Goal: Task Accomplishment & Management: Complete application form

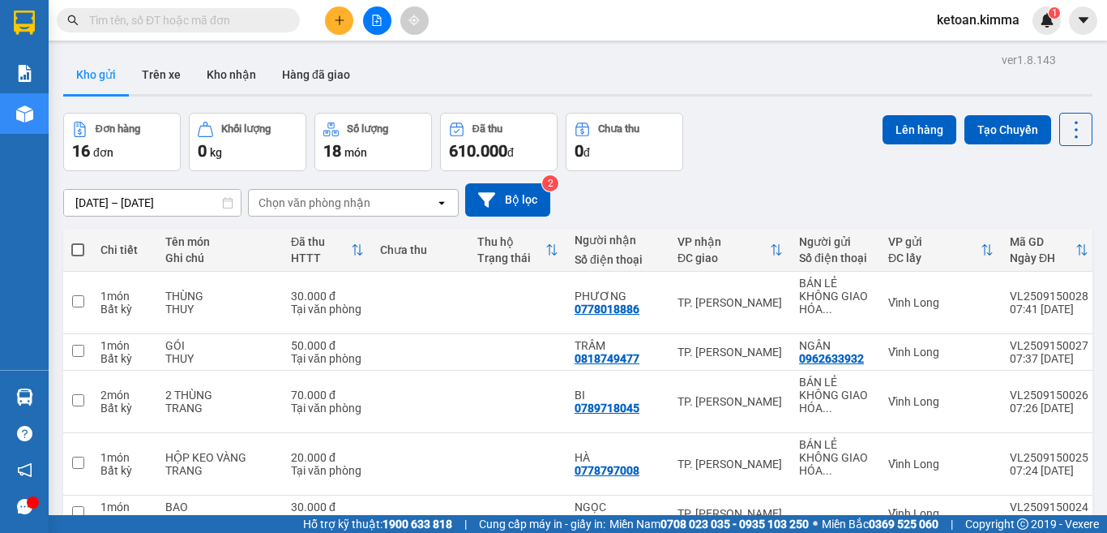
click at [134, 23] on input "text" at bounding box center [184, 20] width 191 height 18
paste input "SG2509140108"
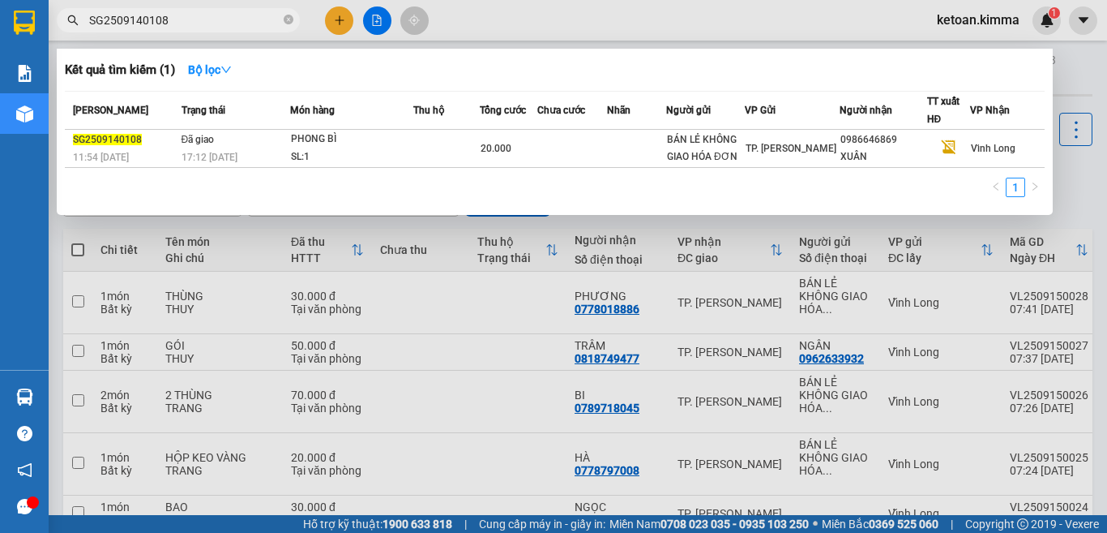
click at [152, 13] on input "SG2509140108" at bounding box center [184, 20] width 191 height 18
paste input "10"
click at [160, 23] on input "SG2509140110" at bounding box center [184, 20] width 191 height 18
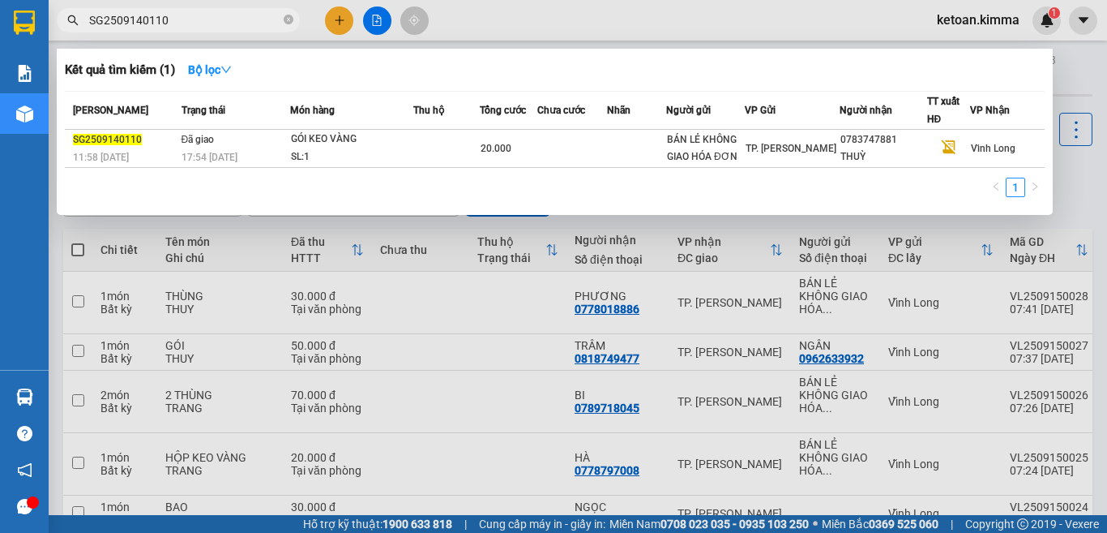
paste input "1"
click at [132, 22] on input "SG2509140111" at bounding box center [184, 20] width 191 height 18
paste input "4"
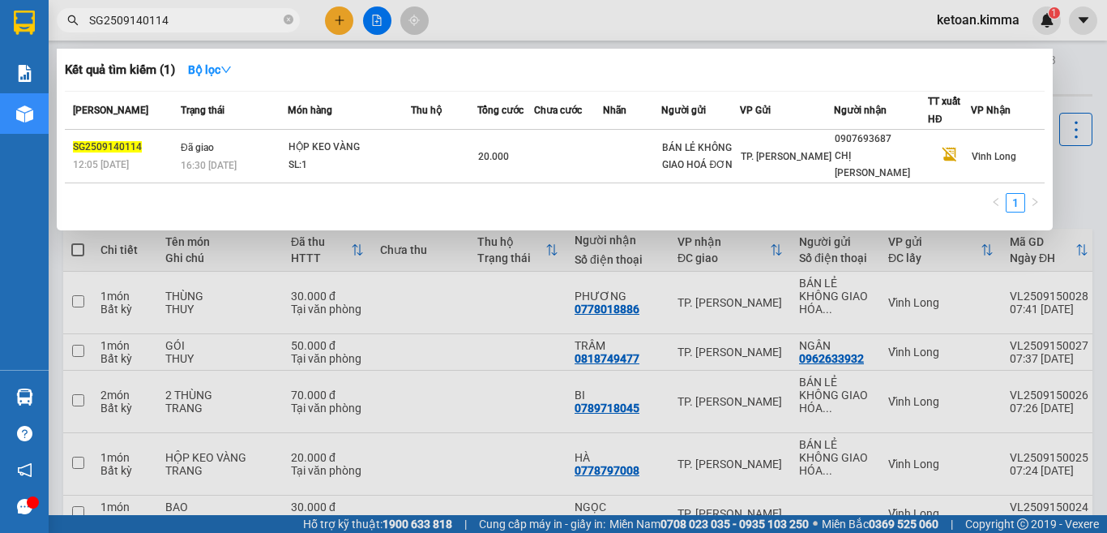
click at [148, 20] on input "SG2509140114" at bounding box center [184, 20] width 191 height 18
paste input "5"
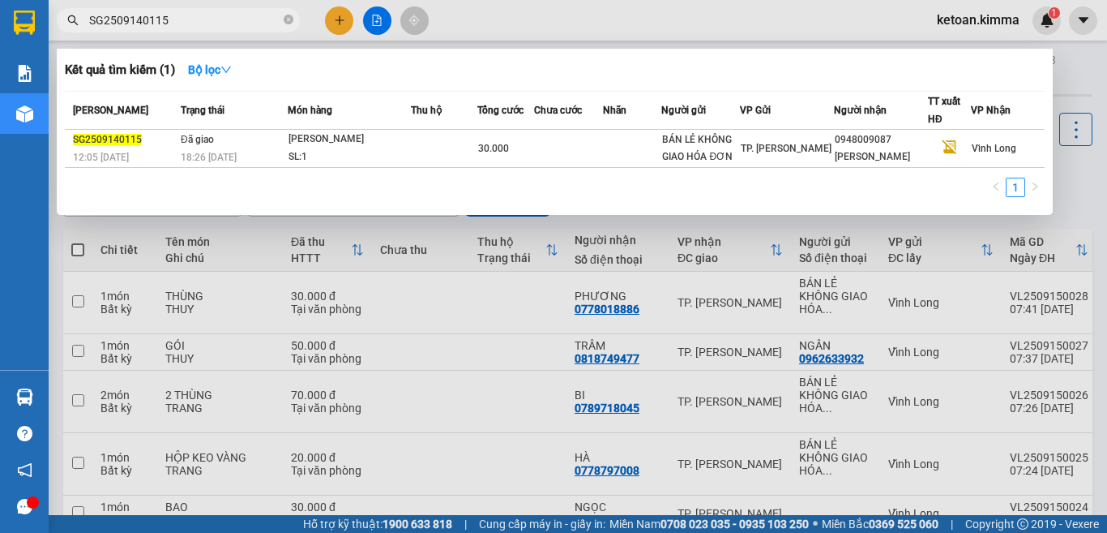
click at [162, 22] on input "SG2509140115" at bounding box center [184, 20] width 191 height 18
paste input "7"
click at [163, 18] on input "SG2509140117" at bounding box center [184, 20] width 191 height 18
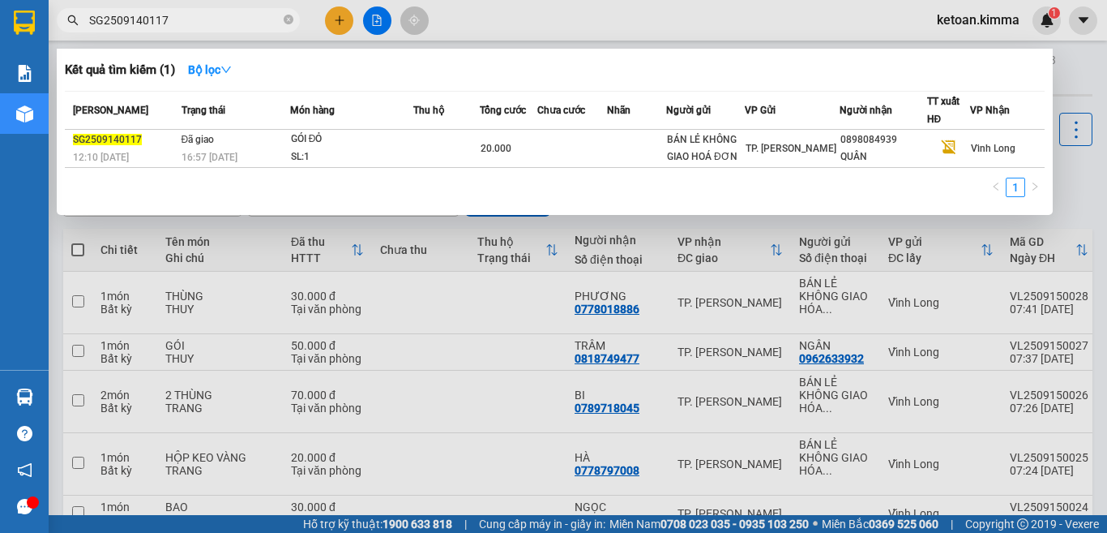
paste input "8"
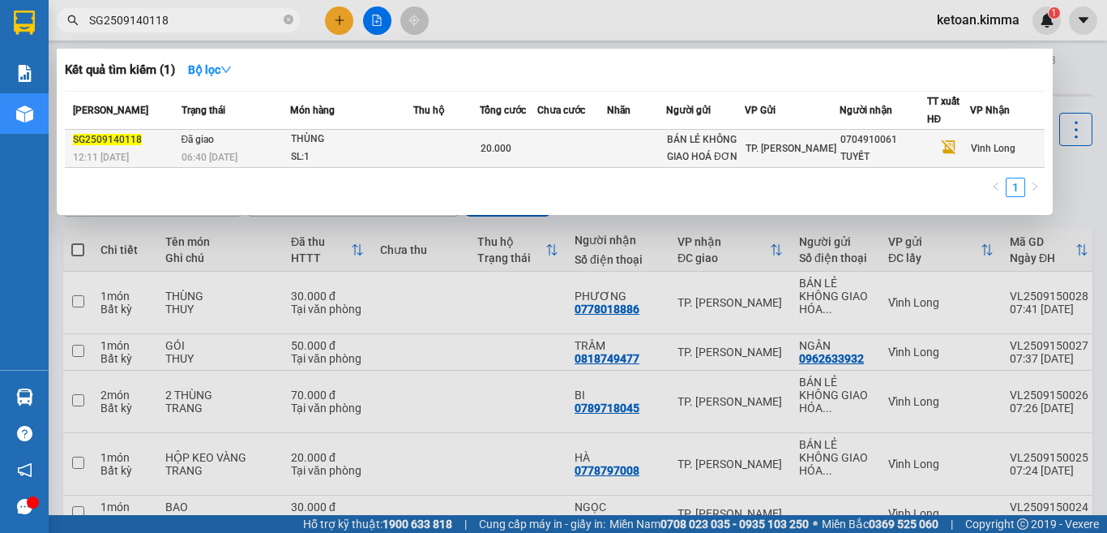
type input "SG2509140118"
click at [223, 152] on span "06:40 [DATE]" at bounding box center [210, 157] width 56 height 11
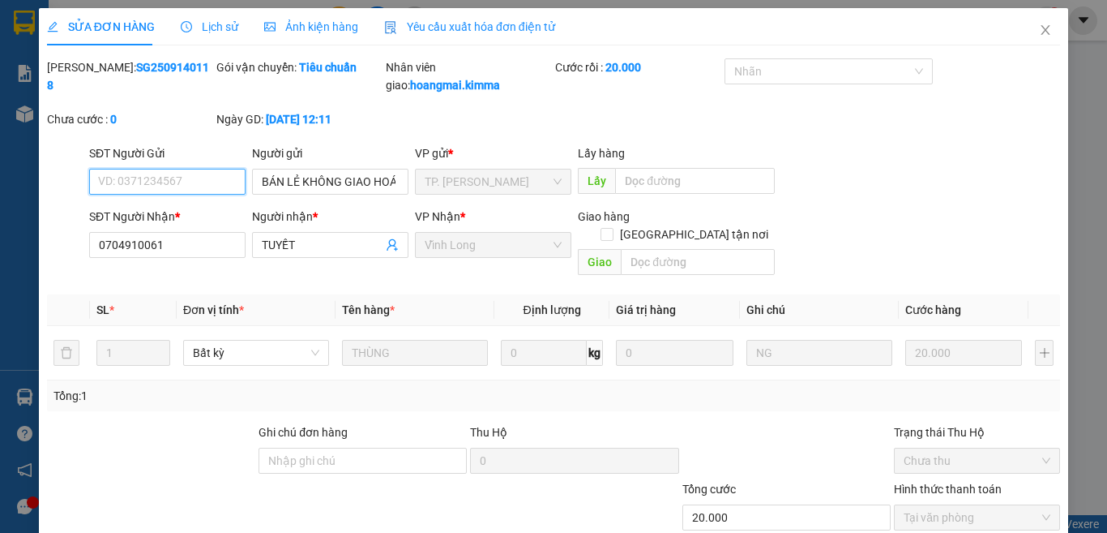
type input "BÁN LẺ KHÔNG GIAO HOÁ ĐƠN"
type input "0704910061"
type input "TUYẾT"
type input "20.000"
click at [428, 23] on span "Yêu cầu xuất hóa đơn điện tử" at bounding box center [469, 26] width 171 height 13
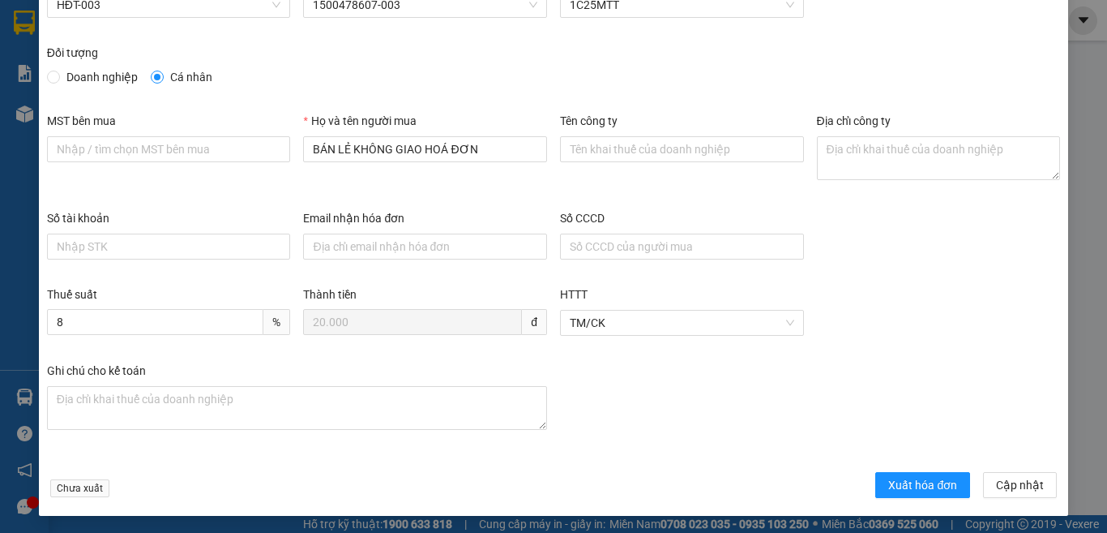
scroll to position [92, 0]
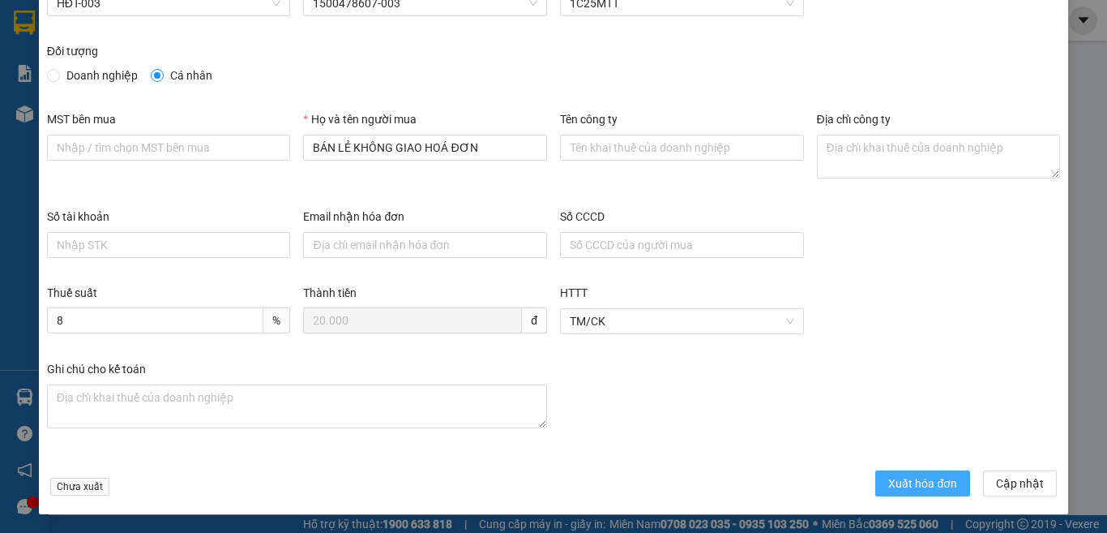
drag, startPoint x: 921, startPoint y: 483, endPoint x: 838, endPoint y: 478, distance: 83.7
click at [918, 483] on span "Xuất hóa đơn" at bounding box center [923, 483] width 69 height 18
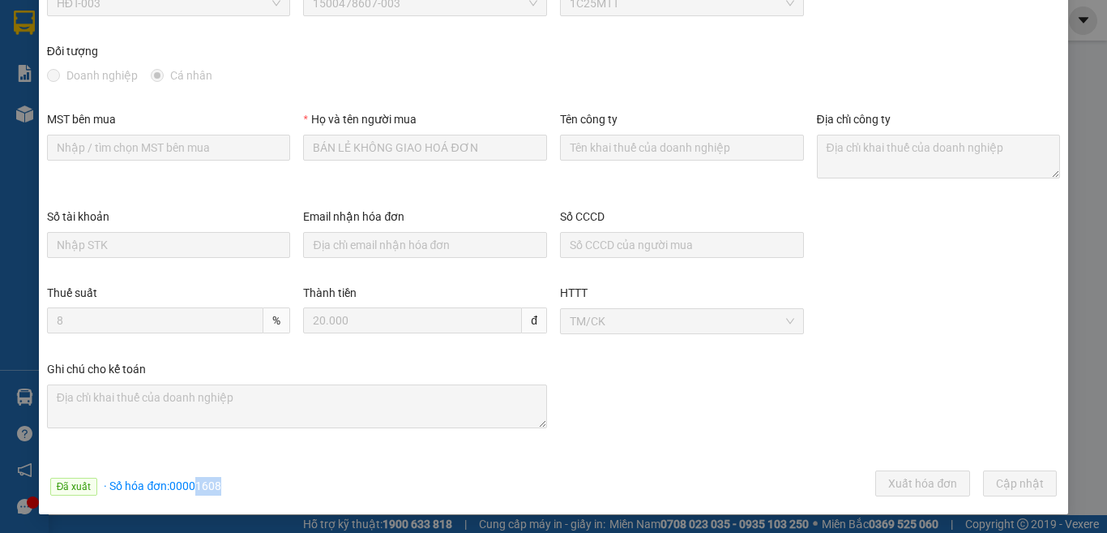
drag, startPoint x: 194, startPoint y: 483, endPoint x: 284, endPoint y: 497, distance: 91.0
click at [284, 497] on div "Đã xuất · Số hóa đơn: 00001608 Xuất hóa đơn Cập [GEOGRAPHIC_DATA]" at bounding box center [554, 486] width 1020 height 32
copy span "1608"
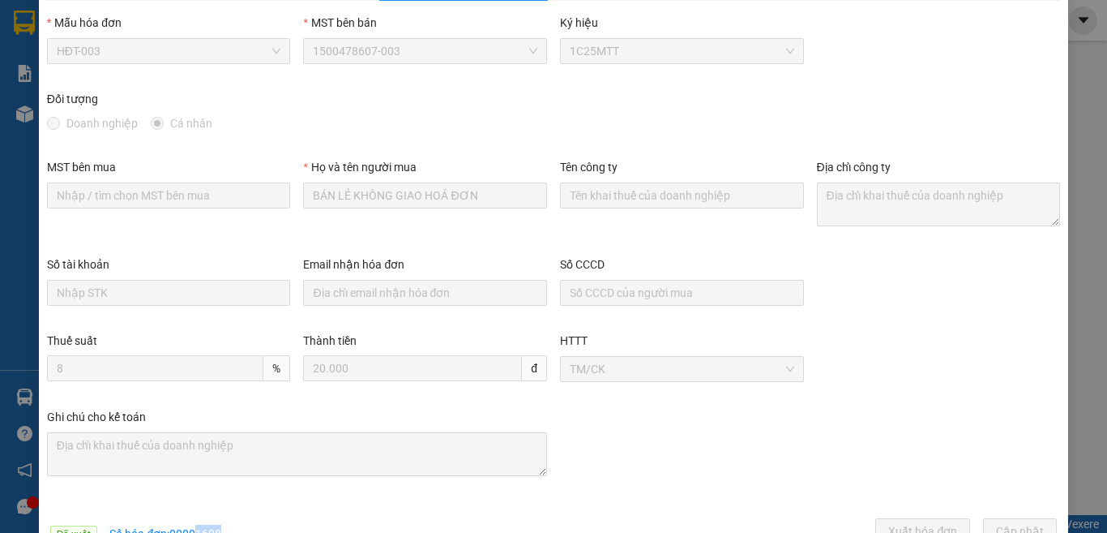
scroll to position [0, 0]
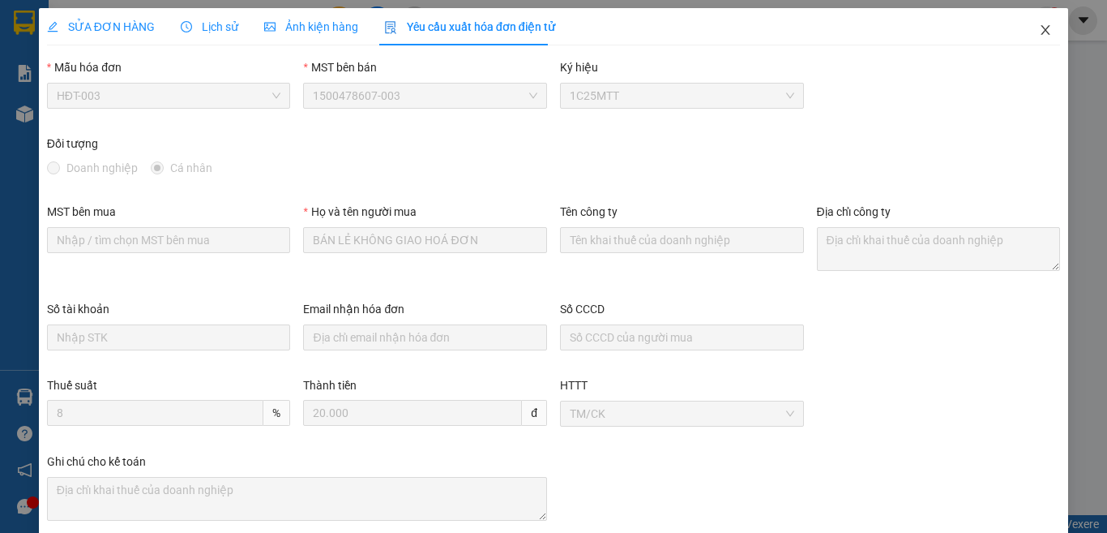
click at [1042, 33] on icon "close" at bounding box center [1046, 30] width 9 height 10
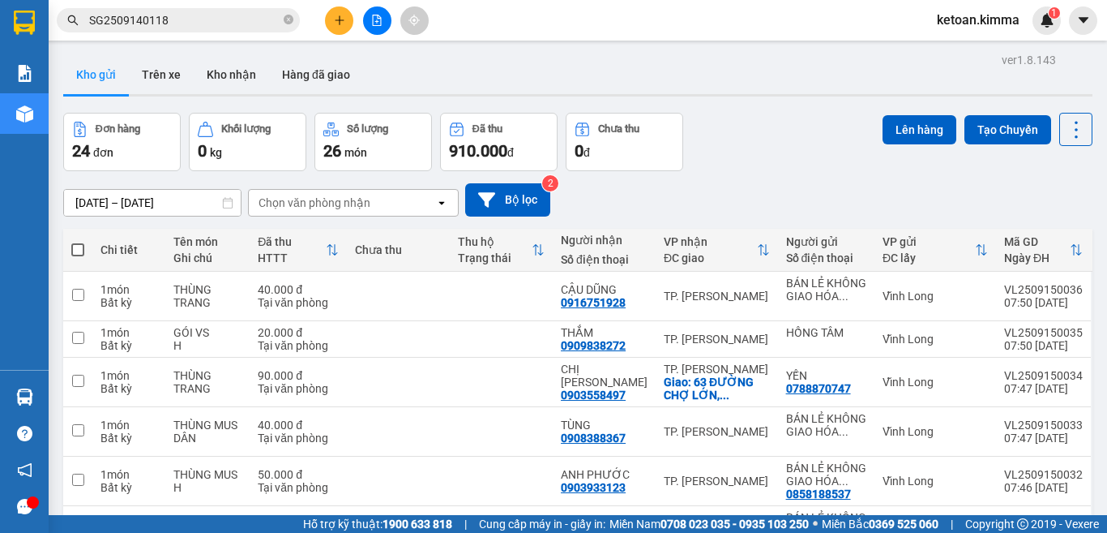
click at [178, 20] on input "SG2509140118" at bounding box center [184, 20] width 191 height 18
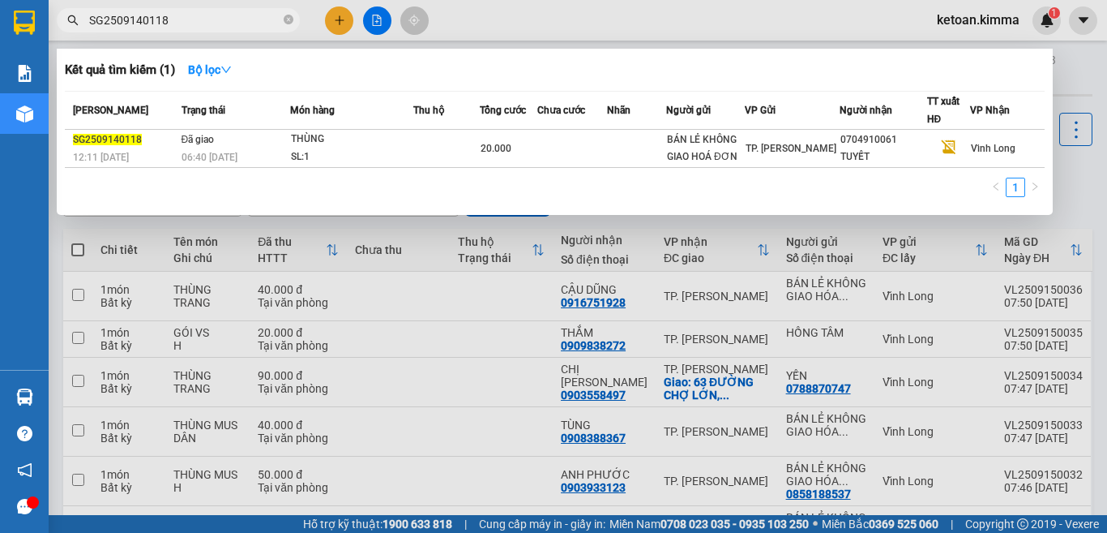
click at [178, 20] on input "SG2509140118" at bounding box center [184, 20] width 191 height 18
paste input "9"
click at [98, 23] on input "SG2509140119" at bounding box center [184, 20] width 191 height 18
paste input "20"
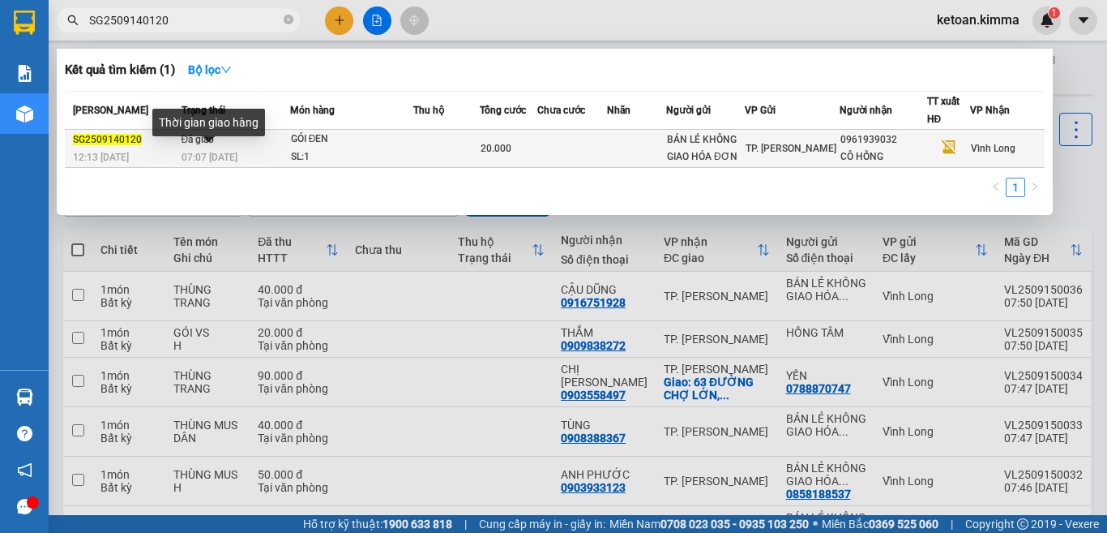
type input "SG2509140120"
click at [203, 152] on span "07:07 [DATE]" at bounding box center [210, 157] width 56 height 11
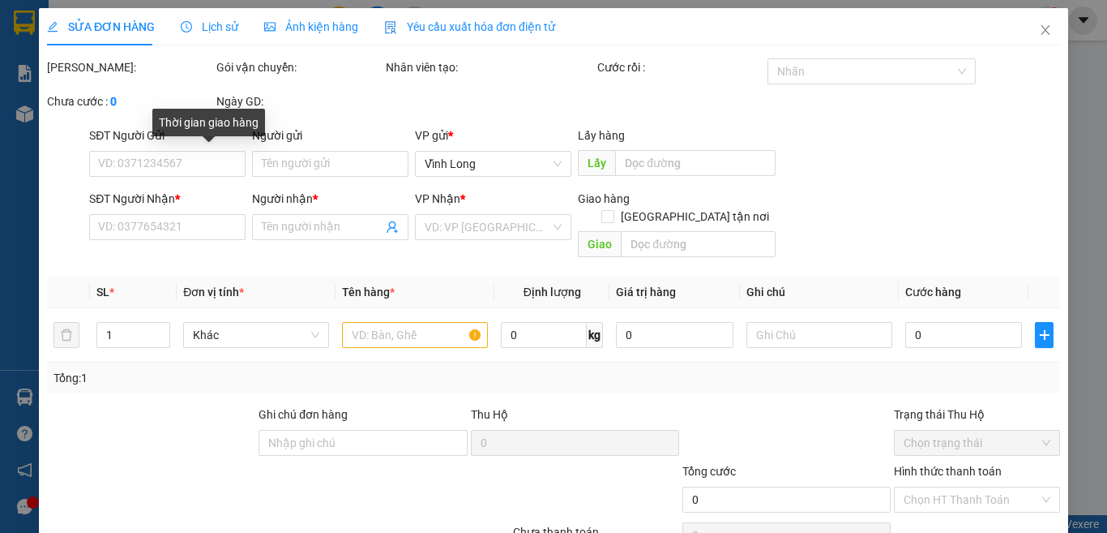
type input "BÁN LẺ KHÔNG GIAO HÓA ĐƠN"
type input "0961939032"
type input "CÔ HỒNG"
type input "20.000"
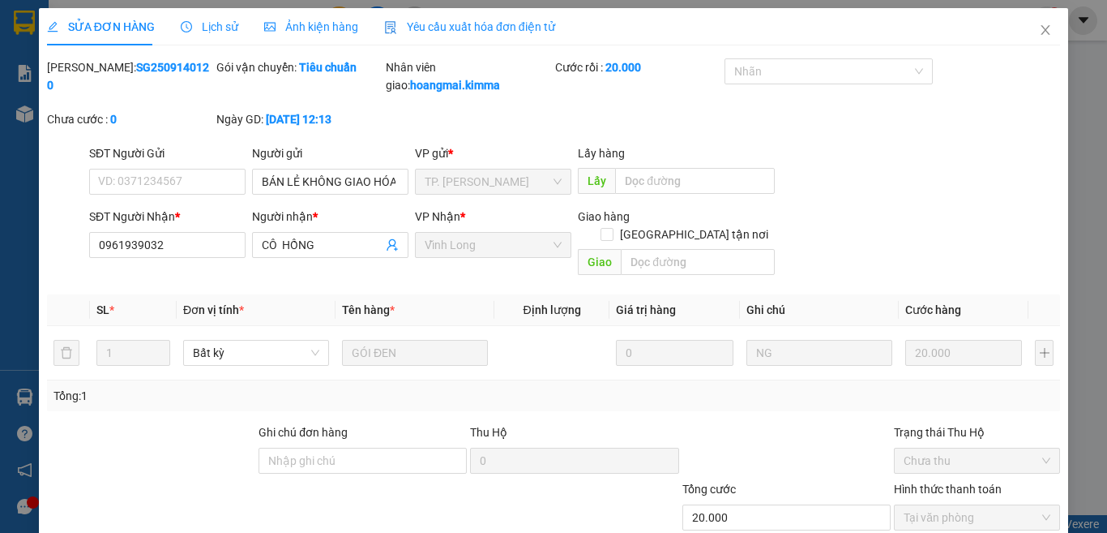
click at [445, 24] on span "Yêu cầu xuất hóa đơn điện tử" at bounding box center [469, 26] width 171 height 13
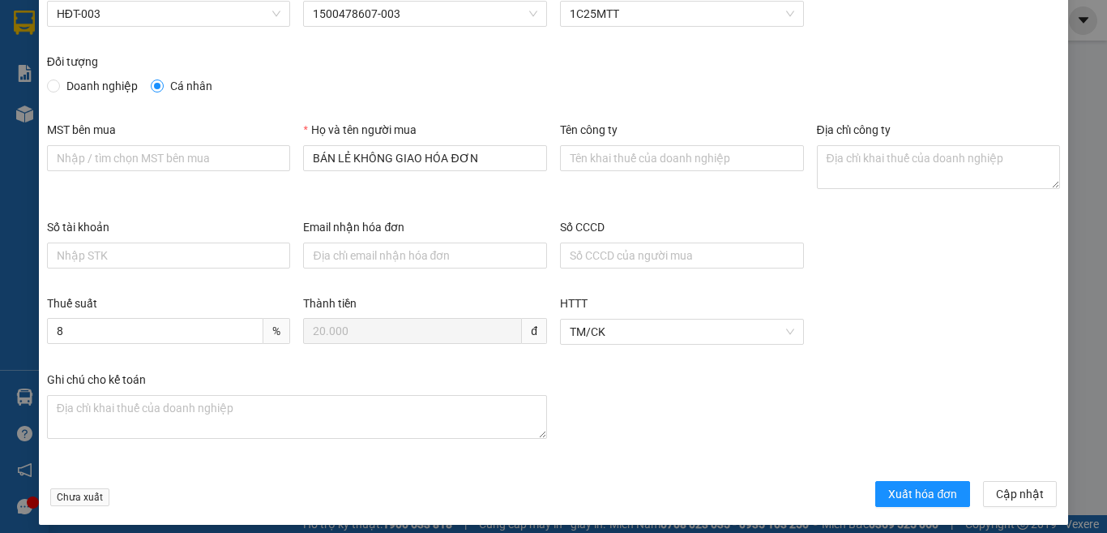
scroll to position [92, 0]
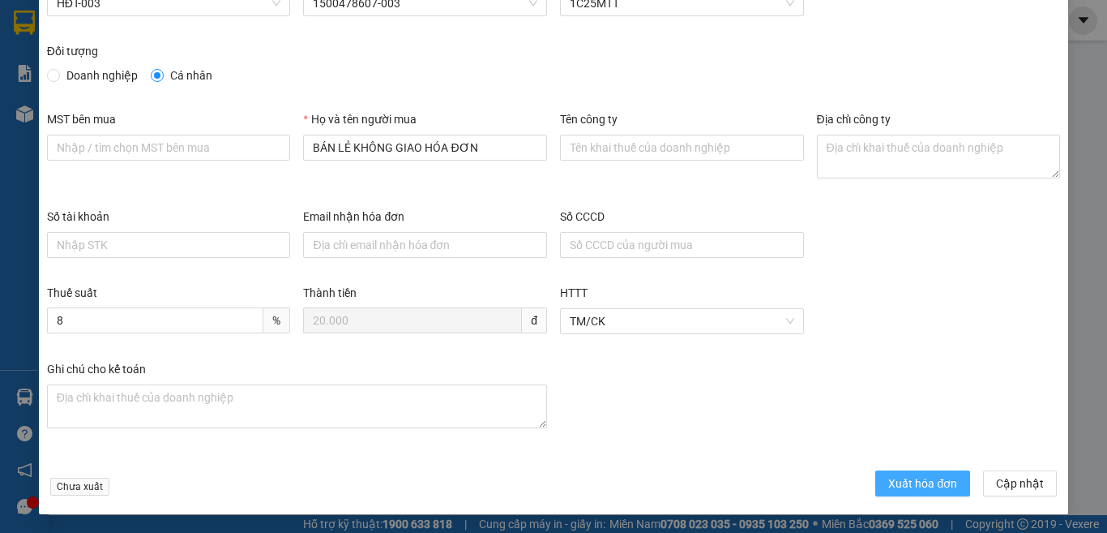
click at [890, 483] on span "Xuất hóa đơn" at bounding box center [923, 483] width 69 height 18
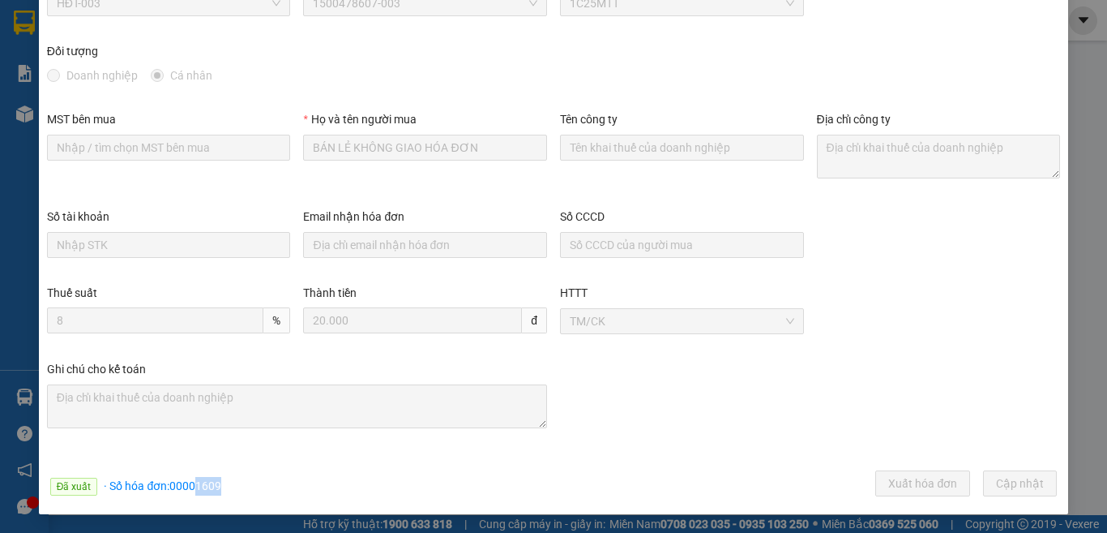
drag, startPoint x: 196, startPoint y: 491, endPoint x: 233, endPoint y: 491, distance: 36.5
click at [233, 491] on div "Đã xuất · Số hóa đơn: 00001609 Xuất hóa đơn Cập [GEOGRAPHIC_DATA]" at bounding box center [554, 486] width 1020 height 32
copy span "1609"
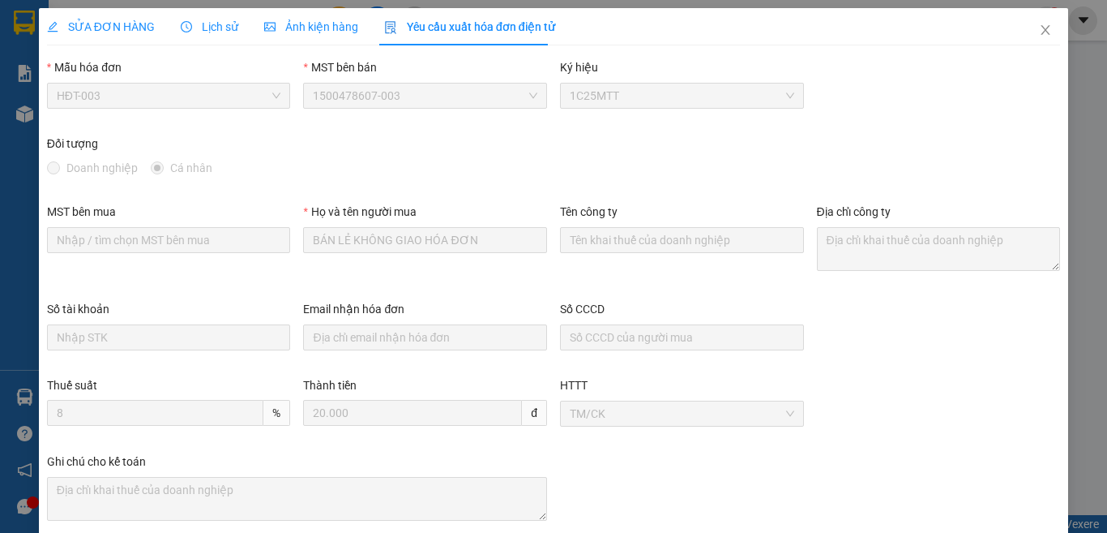
click at [134, 36] on div "SỬA ĐƠN HÀNG" at bounding box center [101, 26] width 108 height 37
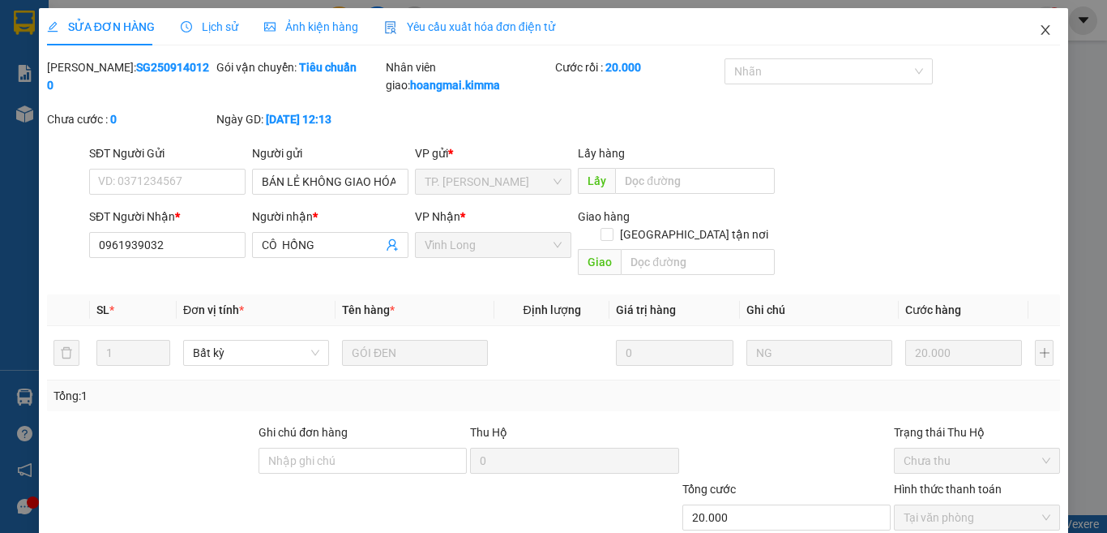
click at [1039, 31] on icon "close" at bounding box center [1045, 30] width 13 height 13
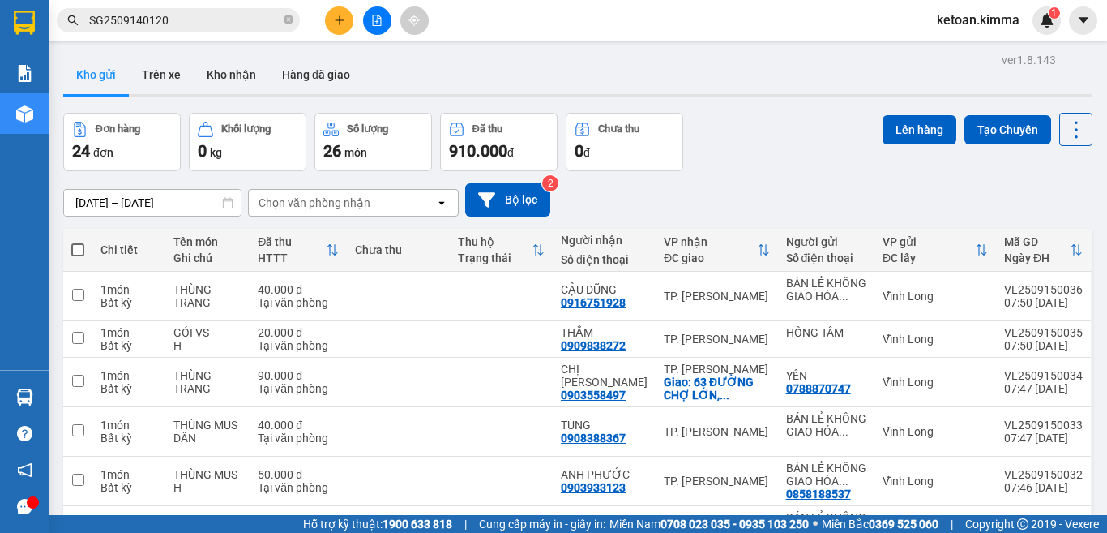
click at [138, 22] on input "SG2509140120" at bounding box center [184, 20] width 191 height 18
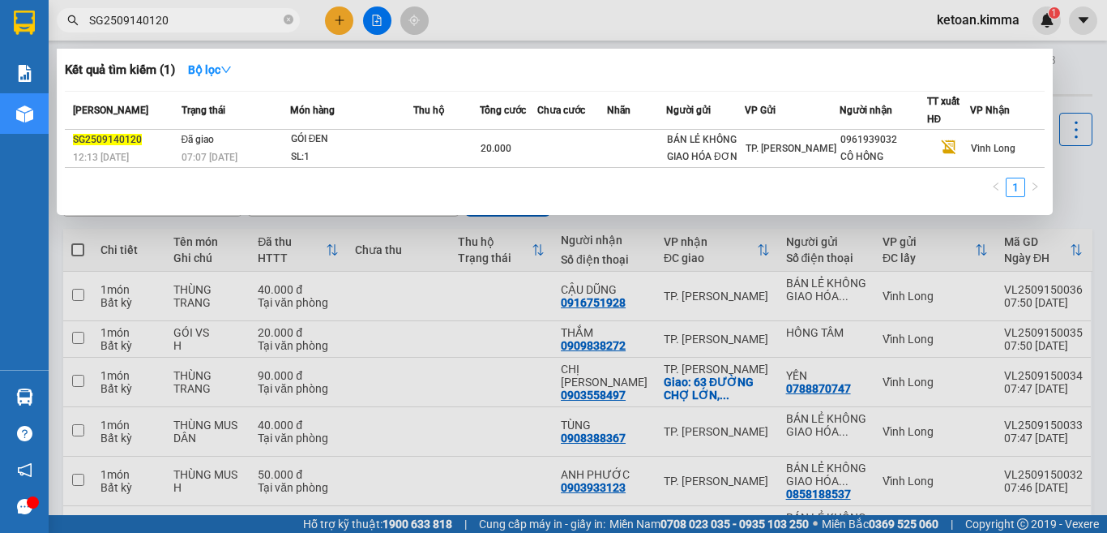
click at [138, 22] on input "SG2509140120" at bounding box center [184, 20] width 191 height 18
paste input "5"
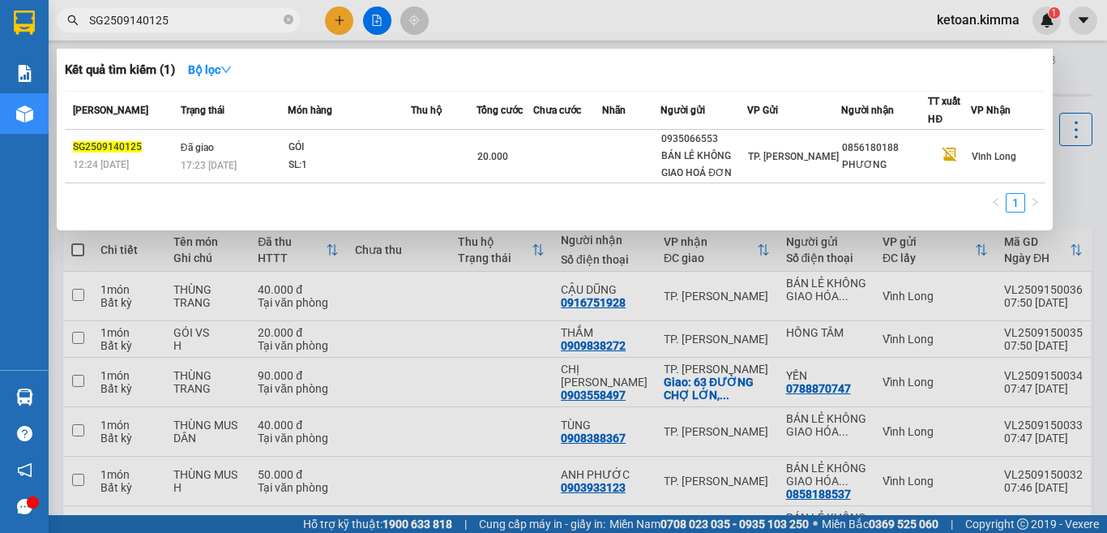
click at [128, 19] on input "SG2509140125" at bounding box center [184, 20] width 191 height 18
paste input "31"
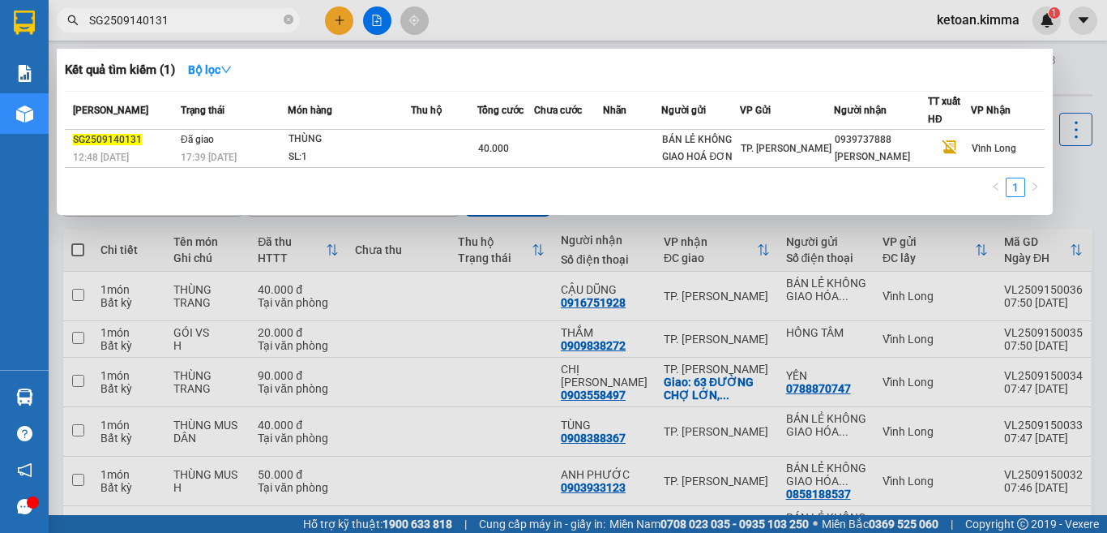
click at [138, 18] on input "SG2509140131" at bounding box center [184, 20] width 191 height 18
paste input "3"
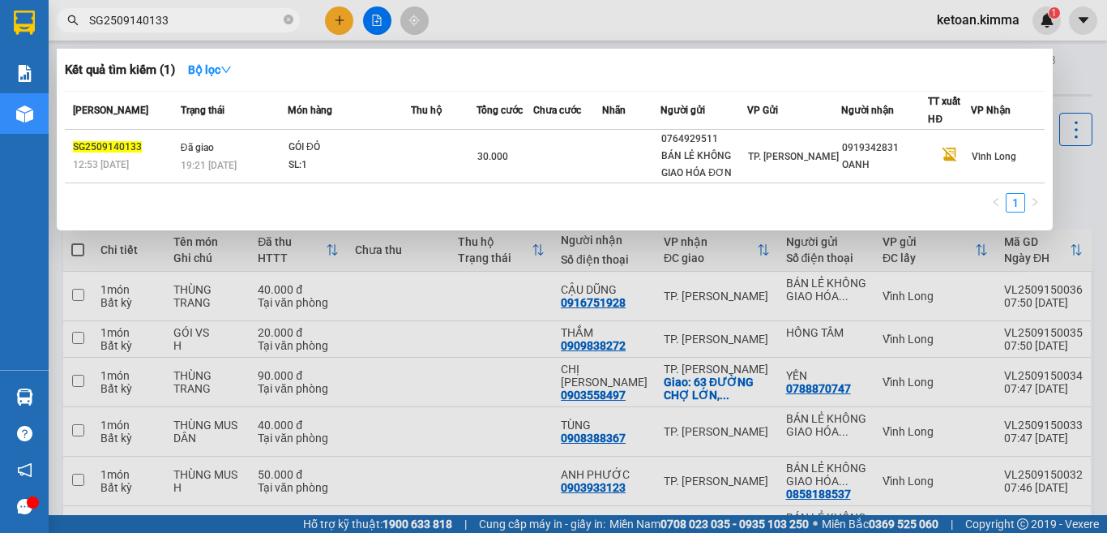
click at [138, 11] on input "SG2509140133" at bounding box center [184, 20] width 191 height 18
paste input "6"
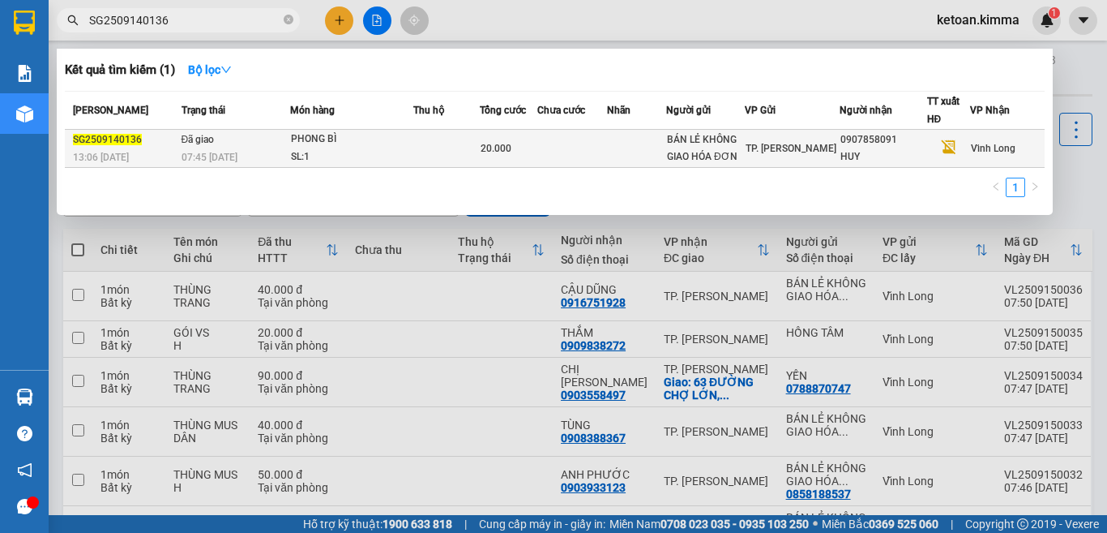
type input "SG2509140136"
click at [242, 155] on div "07:45 [DATE]" at bounding box center [236, 157] width 108 height 18
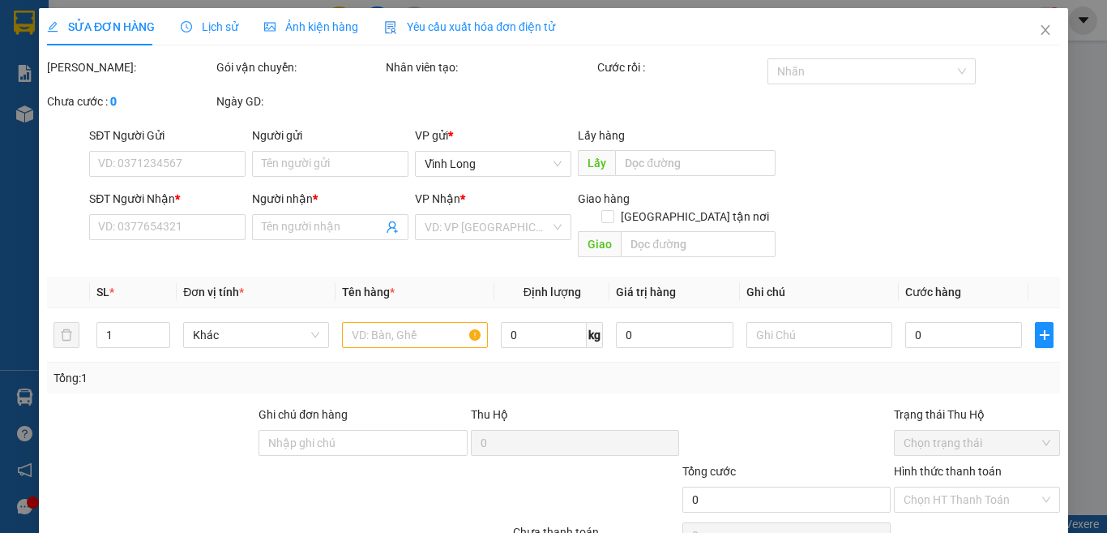
type input "BÁN LẺ KHÔNG GIAO HÓA ĐƠN"
type input "0907858091"
type input "HUY"
type input "NHI G"
type input "20.000"
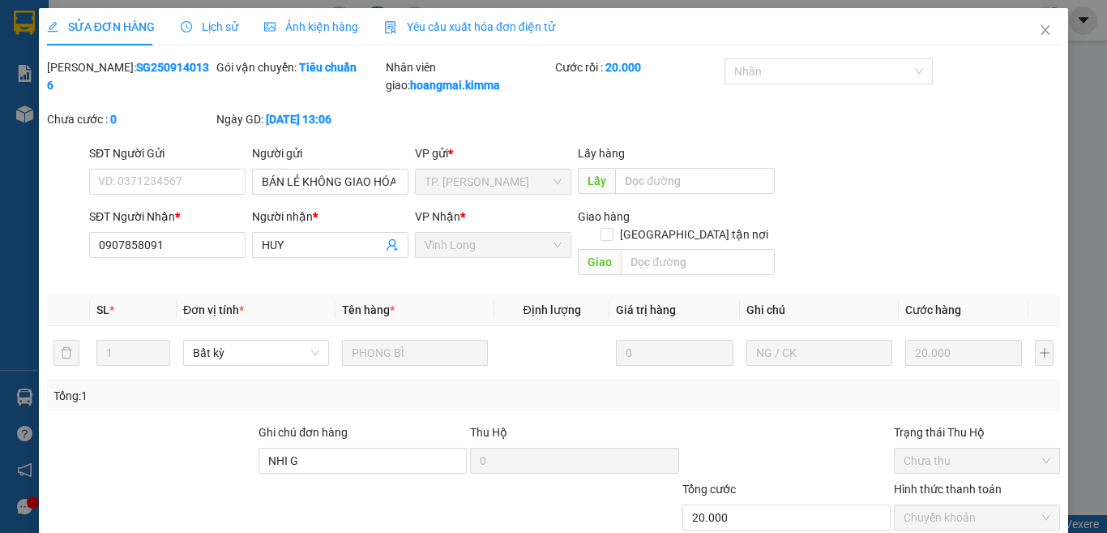
click at [450, 27] on span "Yêu cầu xuất hóa đơn điện tử" at bounding box center [469, 26] width 171 height 13
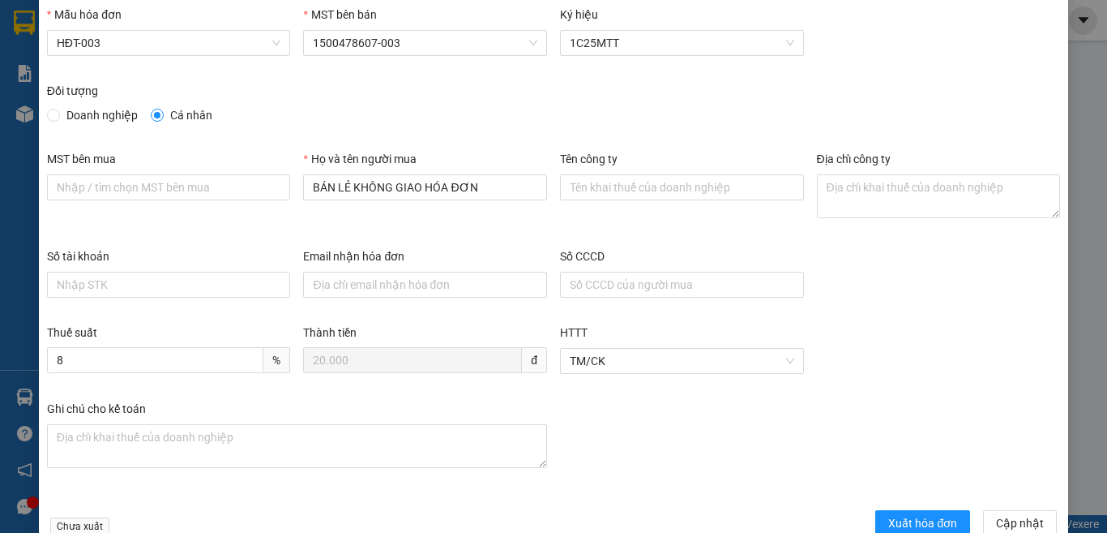
scroll to position [81, 0]
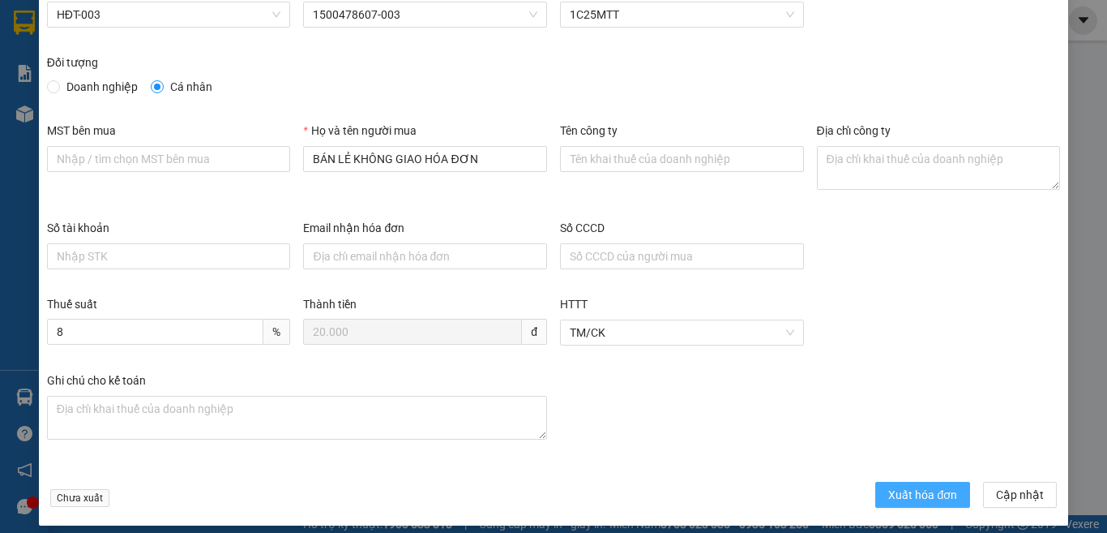
click at [889, 497] on span "Xuất hóa đơn" at bounding box center [923, 495] width 69 height 18
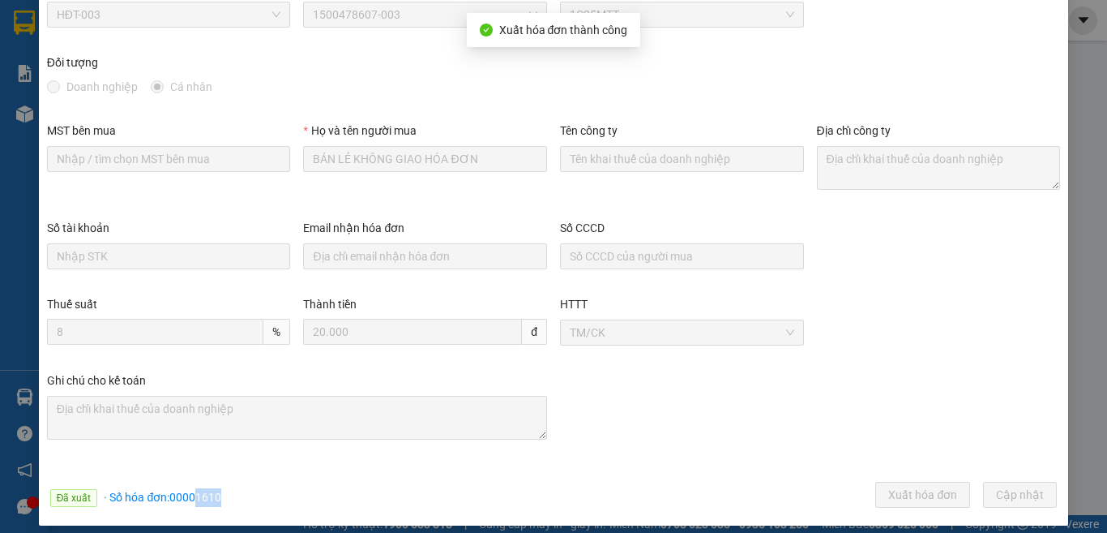
drag, startPoint x: 195, startPoint y: 499, endPoint x: 228, endPoint y: 496, distance: 32.5
click at [228, 496] on div "Đã xuất · Số hóa đơn: 00001610 Xuất hóa đơn Cập [GEOGRAPHIC_DATA]" at bounding box center [554, 498] width 1020 height 32
copy span "1610"
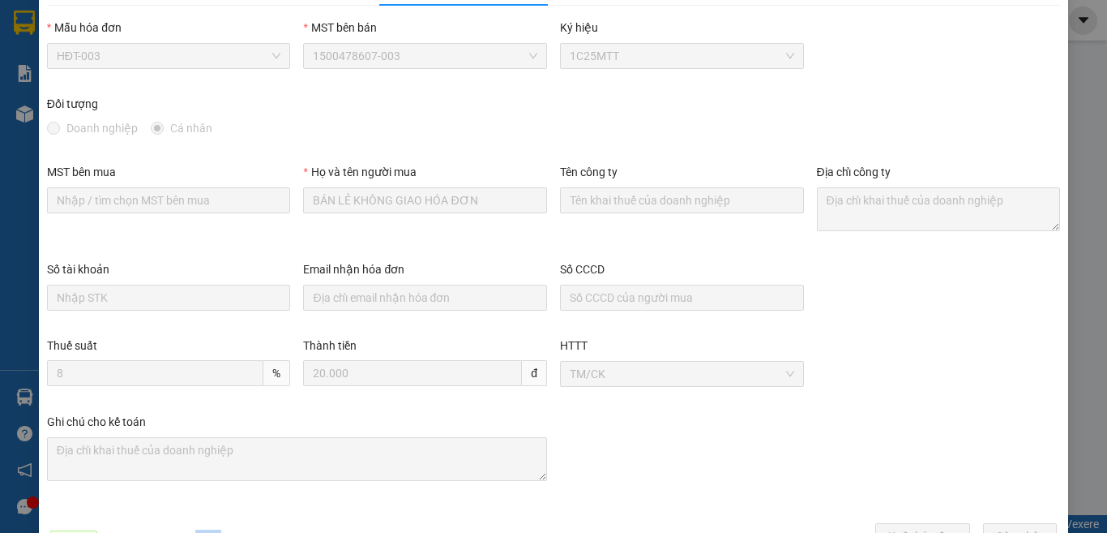
scroll to position [0, 0]
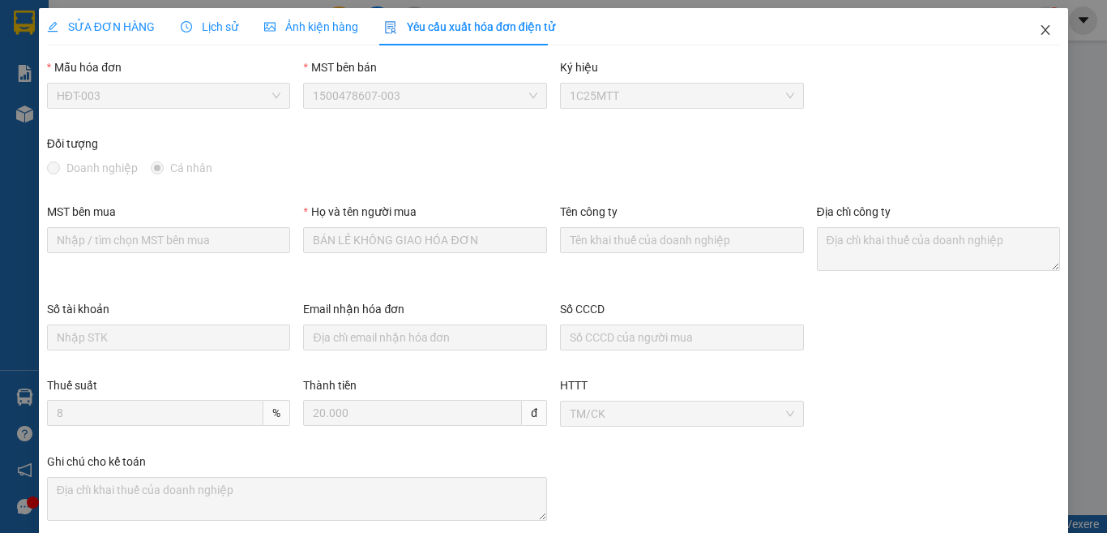
click at [1039, 32] on icon "close" at bounding box center [1045, 30] width 13 height 13
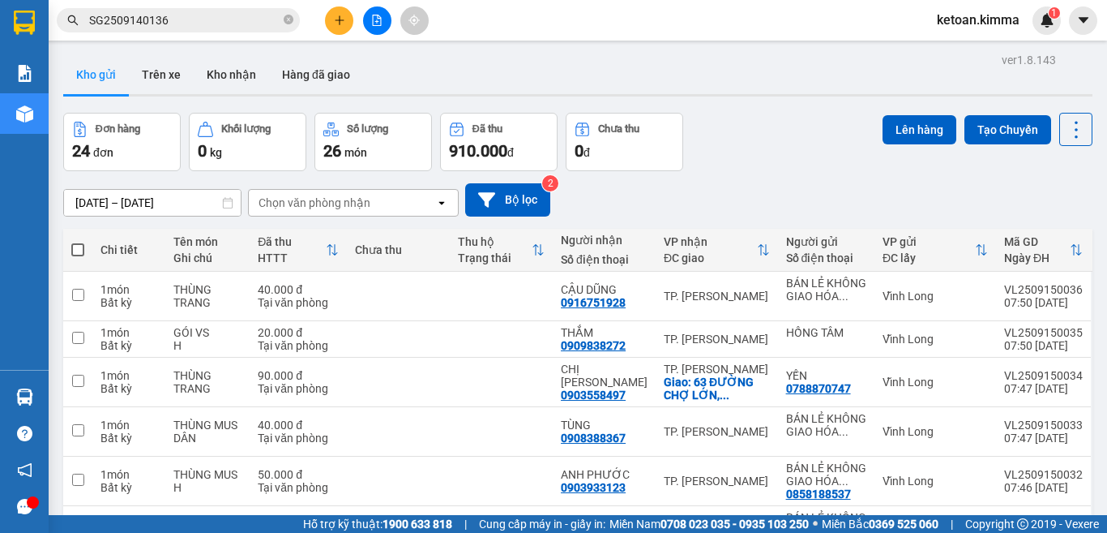
click at [156, 19] on input "SG2509140136" at bounding box center [184, 20] width 191 height 18
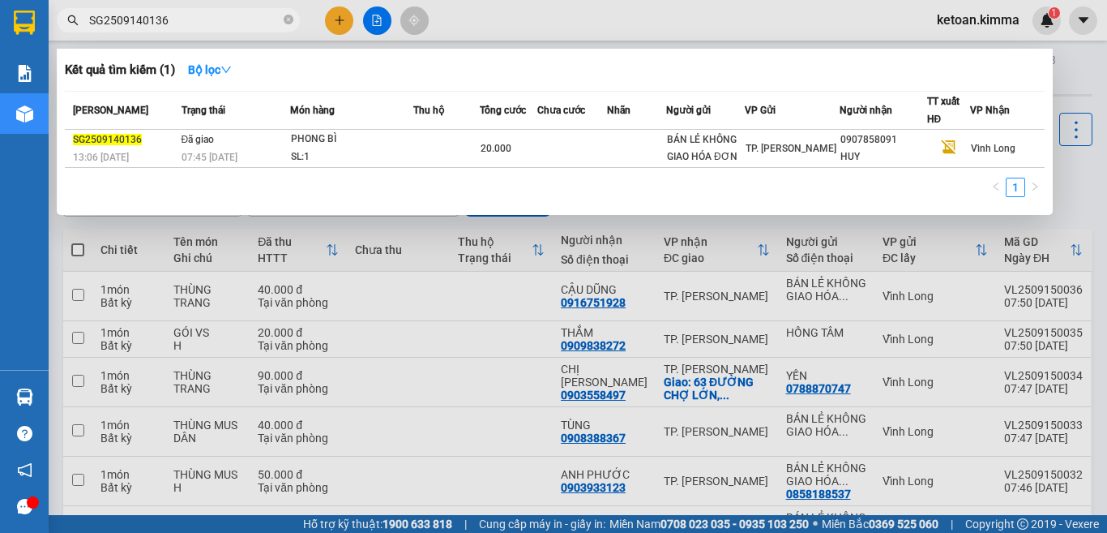
click at [156, 19] on input "SG2509140136" at bounding box center [184, 20] width 191 height 18
paste input "42"
click at [113, 19] on input "SG2509140142" at bounding box center [184, 20] width 191 height 18
paste input "51"
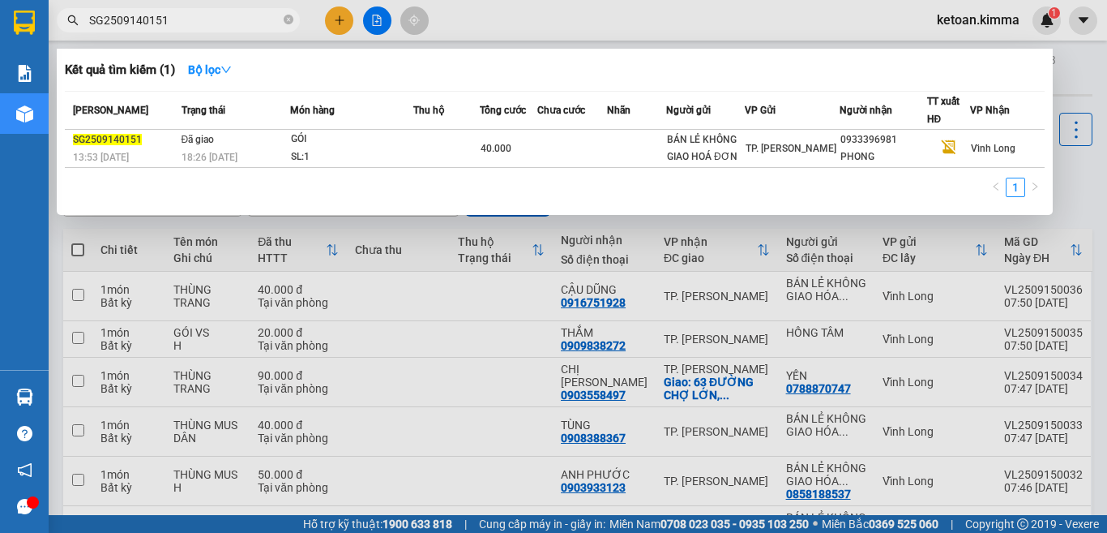
click at [118, 19] on input "SG2509140151" at bounding box center [184, 20] width 191 height 18
paste input "3"
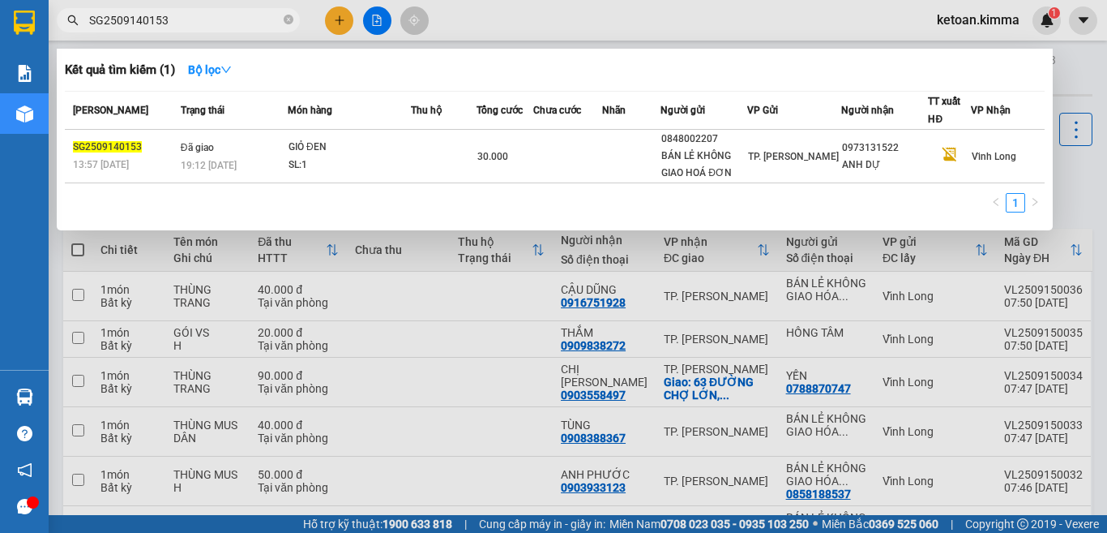
click at [139, 25] on input "SG2509140153" at bounding box center [184, 20] width 191 height 18
paste input "4"
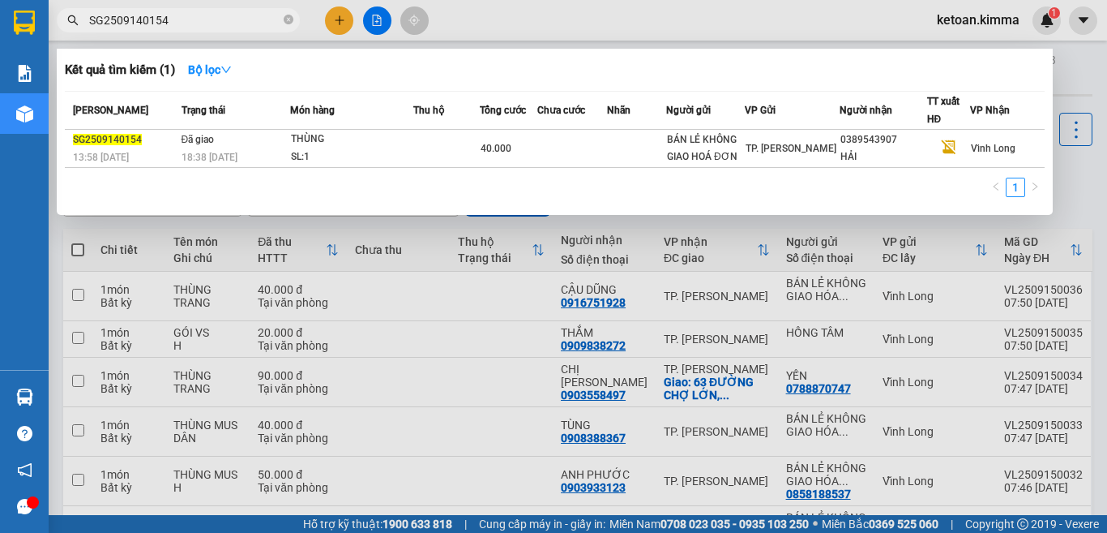
click at [140, 18] on input "SG2509140154" at bounding box center [184, 20] width 191 height 18
paste input "49"
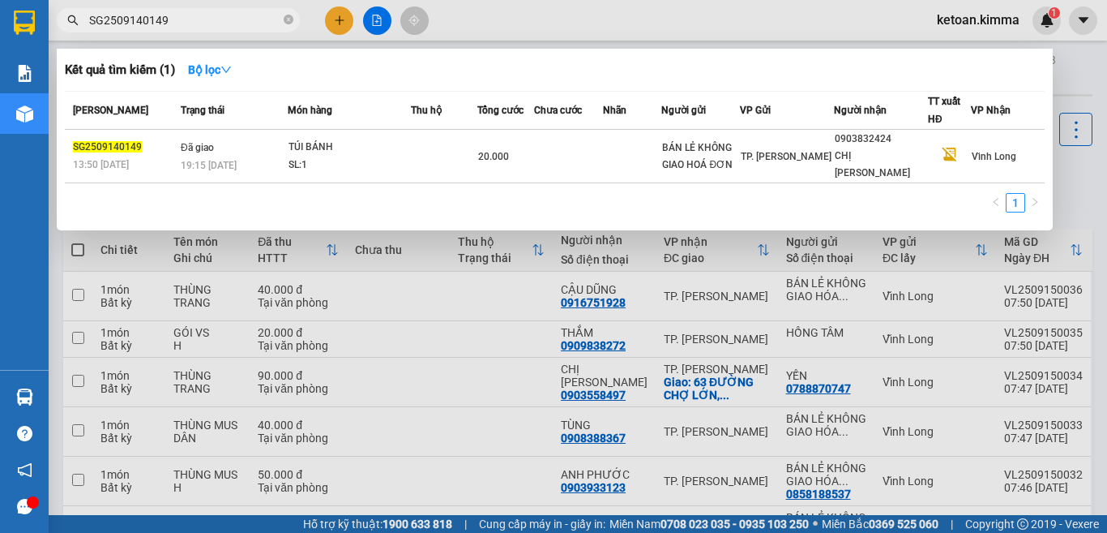
type input "SG2509140149"
